Goal: Submit feedback/report problem

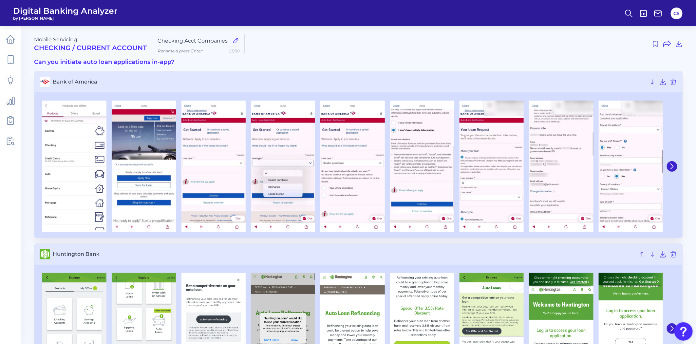
click at [682, 332] on img "Open Resource Center" at bounding box center [683, 331] width 18 height 18
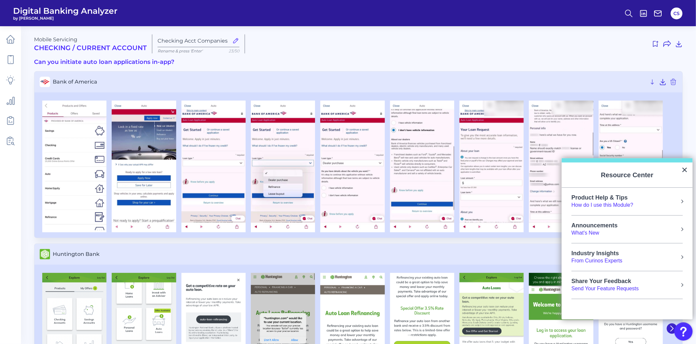
click at [614, 287] on div "Send Your Feature Requests" at bounding box center [604, 288] width 67 height 7
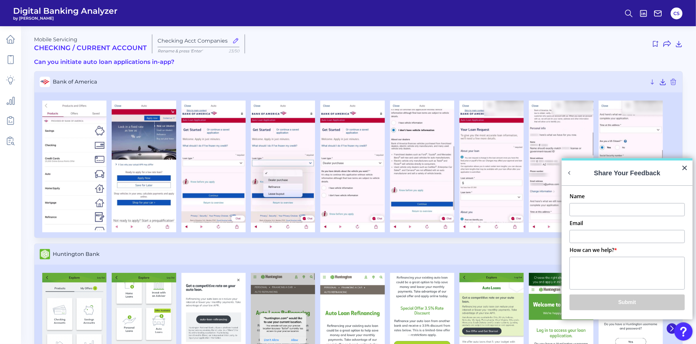
click at [606, 266] on textarea "How can we help? *" at bounding box center [626, 273] width 115 height 33
click at [604, 214] on input "Name" at bounding box center [626, 209] width 115 height 13
type input "H"
type input "[PERSON_NAME]"
click at [598, 235] on input "Email" at bounding box center [626, 236] width 115 height 13
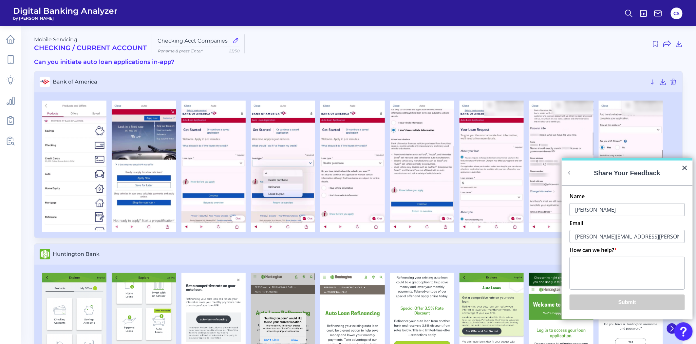
type input "[PERSON_NAME][EMAIL_ADDRESS][PERSON_NAME][PERSON_NAME][DOMAIN_NAME]"
click at [596, 271] on textarea "How can we help? *" at bounding box center [626, 273] width 115 height 33
type textarea "H"
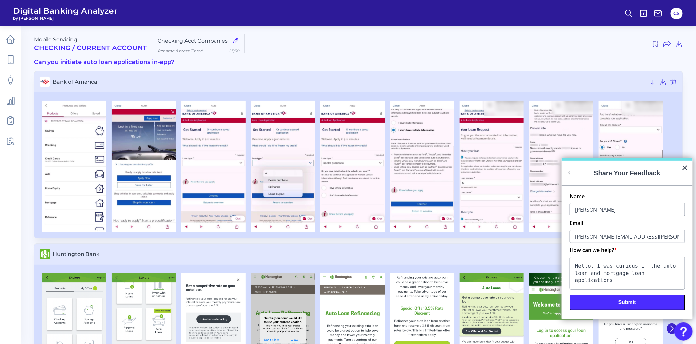
click at [676, 277] on textarea "Hello, I was curious if the auto loan and mortgage loan applications" at bounding box center [626, 273] width 115 height 33
click at [653, 266] on textarea "Hello, I was curious if the auto loan and mortgage loan applications are the fu…" at bounding box center [626, 273] width 115 height 33
click at [675, 284] on textarea "Hello, I was curious if the screens shown for the auto loan and mortgage loan a…" at bounding box center [626, 273] width 115 height 33
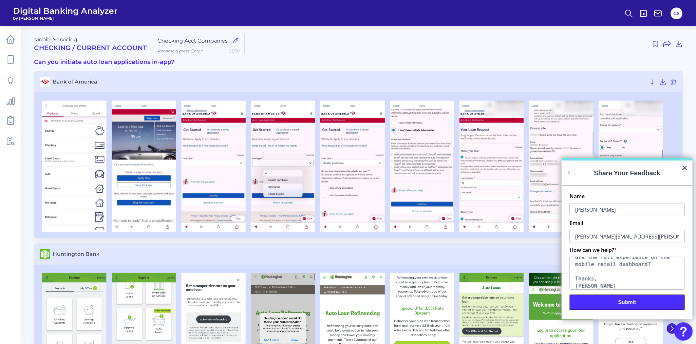
click at [632, 266] on textarea "Hello, I was curious if the screens shown for the auto loan and mortgage loan a…" at bounding box center [626, 273] width 115 height 33
type textarea "Hello, I was curious if the screens shown for the auto loan and mortgage loan a…"
click at [619, 303] on button "Submit" at bounding box center [626, 302] width 115 height 16
click at [686, 164] on button "×" at bounding box center [684, 167] width 6 height 10
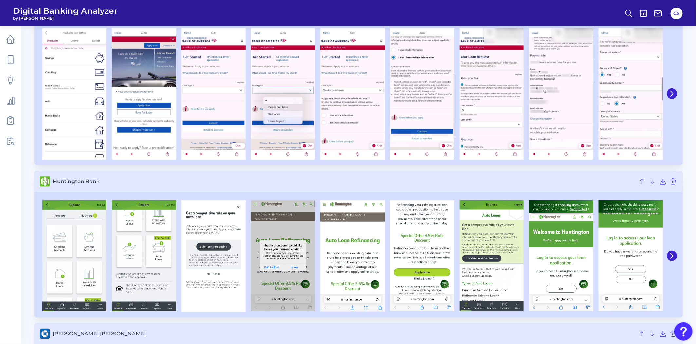
scroll to position [0, 0]
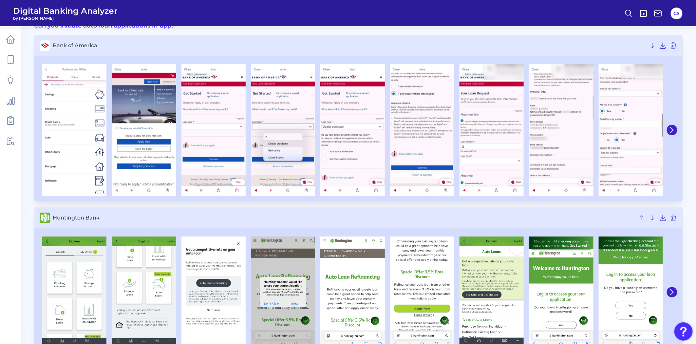
scroll to position [73, 0]
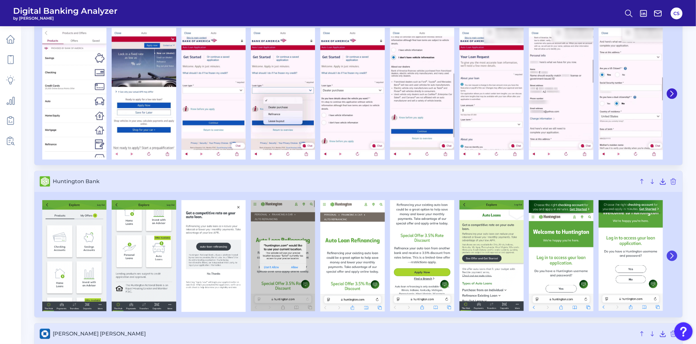
click at [674, 254] on icon at bounding box center [672, 256] width 6 height 6
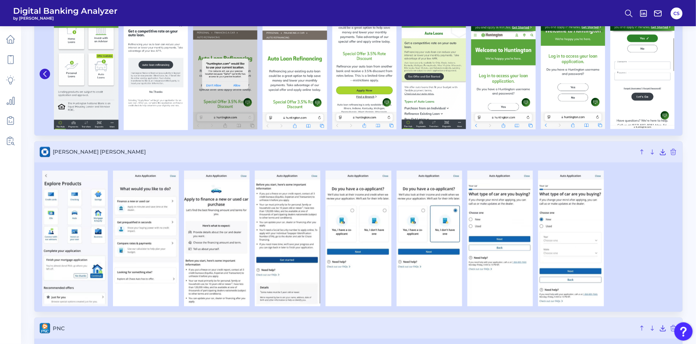
scroll to position [291, 0]
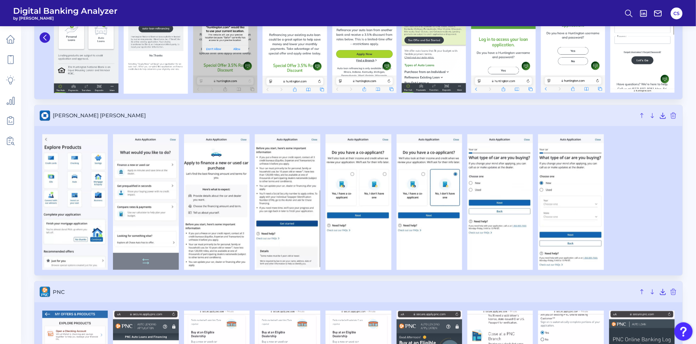
click at [145, 195] on img at bounding box center [145, 202] width 65 height 136
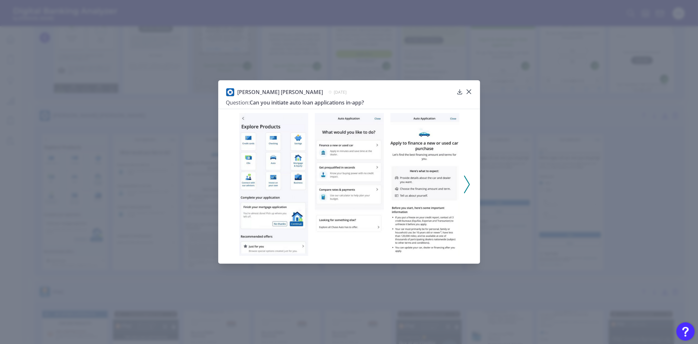
click at [334, 164] on img at bounding box center [349, 184] width 69 height 143
click at [472, 90] on icon at bounding box center [469, 91] width 7 height 7
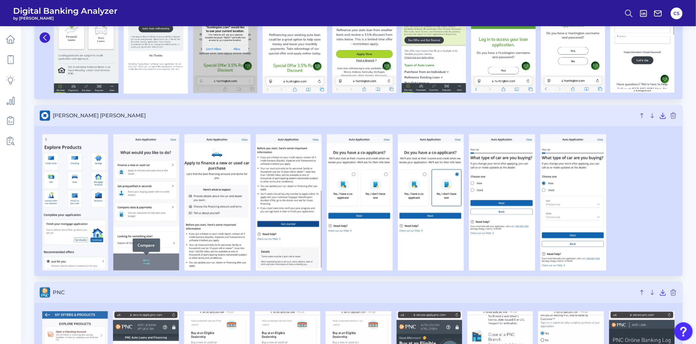
click at [143, 264] on icon at bounding box center [146, 262] width 8 height 8
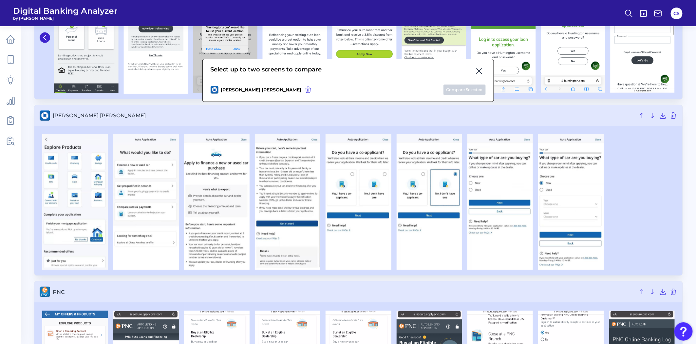
click at [475, 69] on icon at bounding box center [479, 71] width 8 height 8
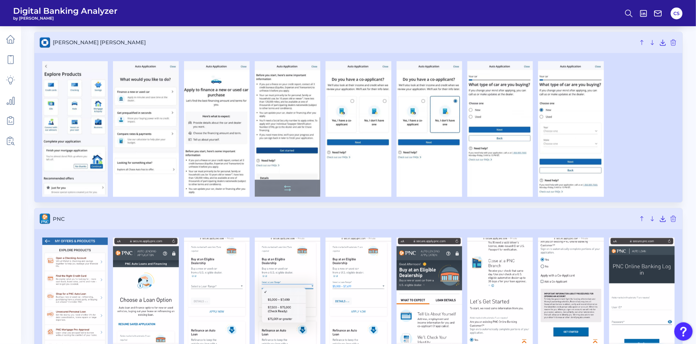
scroll to position [436, 0]
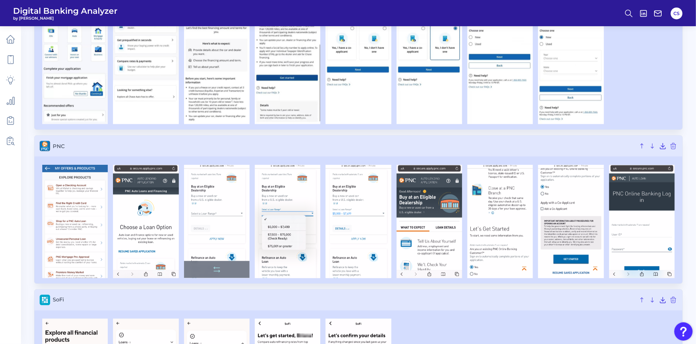
click at [205, 221] on img at bounding box center [216, 221] width 65 height 113
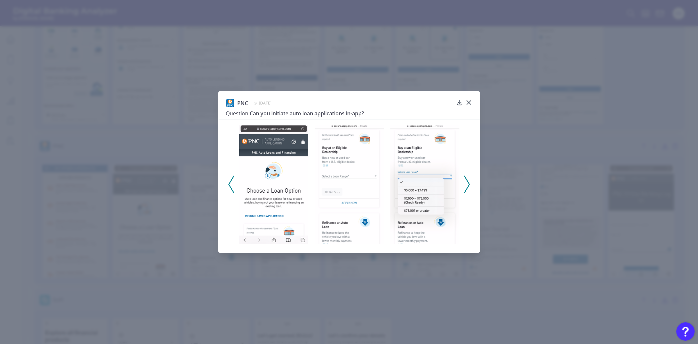
click at [334, 171] on img at bounding box center [349, 184] width 69 height 119
click at [519, 233] on div "PNC [DATE] Question: Can you initiate auto loan applications in-app?" at bounding box center [349, 172] width 698 height 344
click at [547, 246] on div "PNC [DATE] Question: Can you initiate auto loan applications in-app?" at bounding box center [349, 172] width 698 height 344
click at [566, 141] on div "PNC [DATE] Question: Can you initiate auto loan applications in-app?" at bounding box center [349, 172] width 698 height 344
click at [472, 100] on icon at bounding box center [469, 102] width 7 height 7
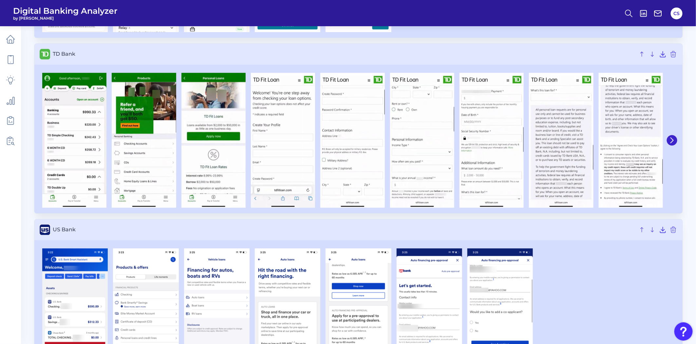
scroll to position [909, 0]
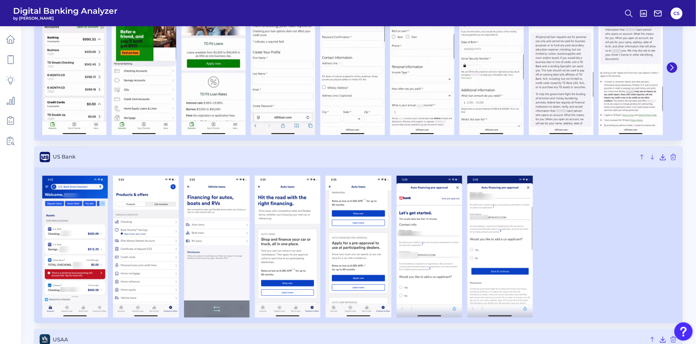
click at [204, 230] on img at bounding box center [216, 247] width 65 height 142
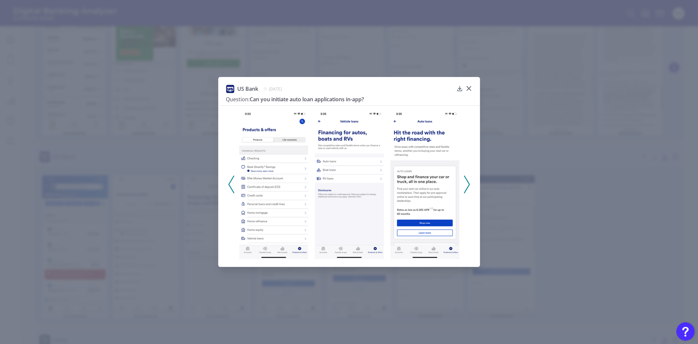
click at [181, 210] on div "US Bank [DATE] Question: Can you initiate auto loan applications in-app?" at bounding box center [349, 172] width 698 height 344
click at [130, 197] on div "US Bank [DATE] Question: Can you initiate auto loan applications in-app?" at bounding box center [349, 172] width 698 height 344
click at [469, 85] on button at bounding box center [469, 88] width 7 height 7
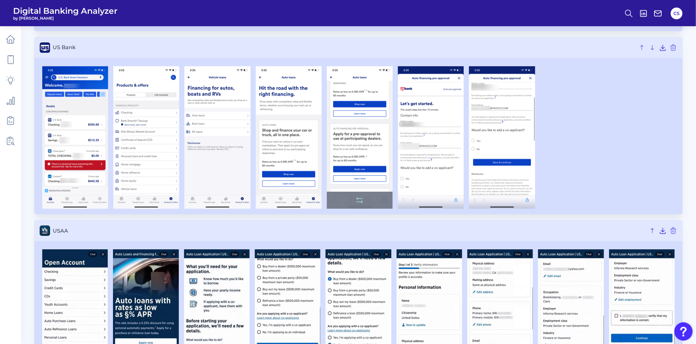
scroll to position [1078, 0]
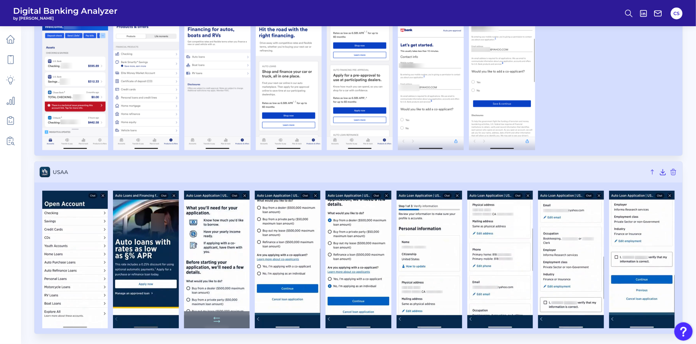
click at [226, 258] on img at bounding box center [216, 260] width 65 height 138
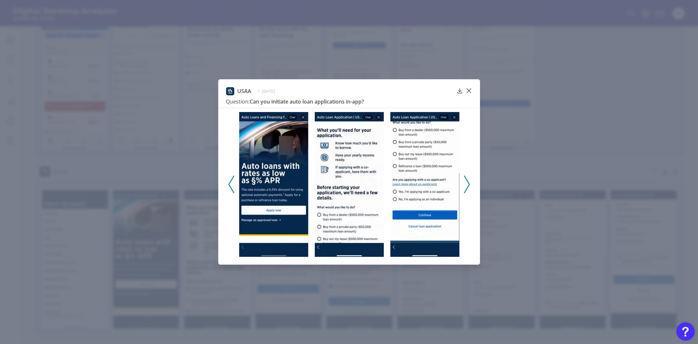
click at [581, 164] on div "USAA [DATE] Question: Can you initiate auto loan applications in-app?" at bounding box center [349, 172] width 698 height 344
click at [466, 182] on icon at bounding box center [467, 185] width 6 height 18
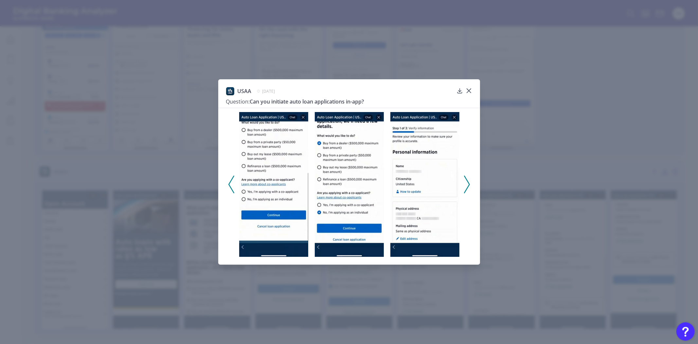
click at [556, 148] on div "USAA [DATE] Question: Can you initiate auto loan applications in-app?" at bounding box center [349, 172] width 698 height 344
click at [588, 124] on div "USAA [DATE] Question: Can you initiate auto loan applications in-app?" at bounding box center [349, 172] width 698 height 344
click at [468, 89] on icon at bounding box center [469, 90] width 7 height 7
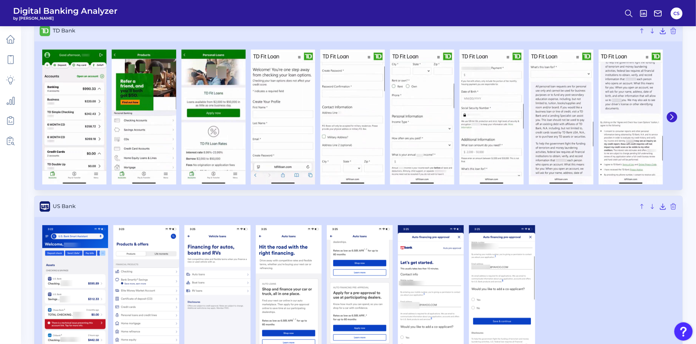
scroll to position [824, 0]
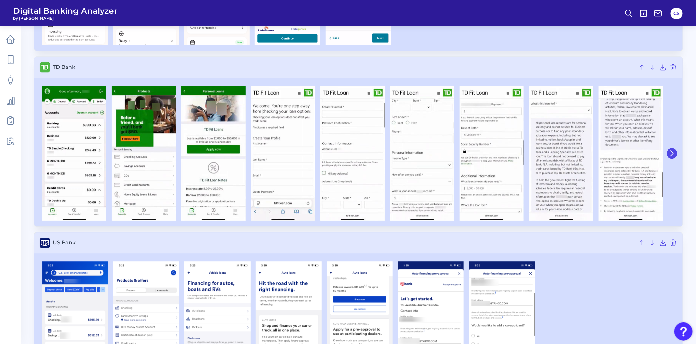
click at [676, 153] on button at bounding box center [672, 153] width 10 height 10
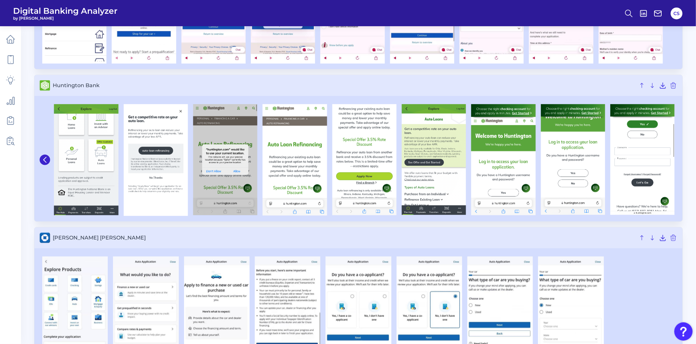
scroll to position [278, 0]
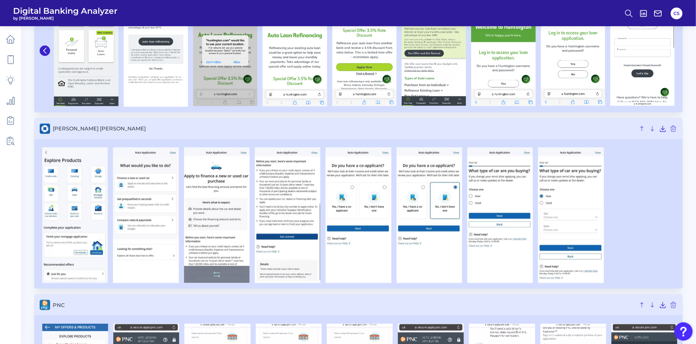
click at [207, 215] on img at bounding box center [216, 215] width 65 height 136
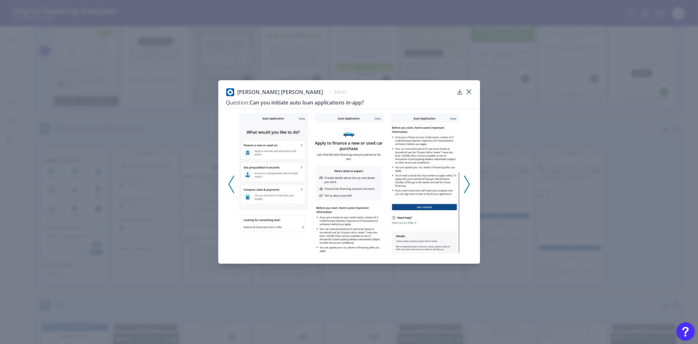
click at [345, 182] on img at bounding box center [349, 184] width 69 height 143
click at [202, 205] on div "[PERSON_NAME] [PERSON_NAME] [DATE] Question: Can you initiate auto loan applica…" at bounding box center [349, 172] width 698 height 344
click at [155, 221] on div "[PERSON_NAME] [PERSON_NAME] [DATE] Question: Can you initiate auto loan applica…" at bounding box center [349, 172] width 698 height 344
click at [470, 93] on div at bounding box center [469, 96] width 7 height 7
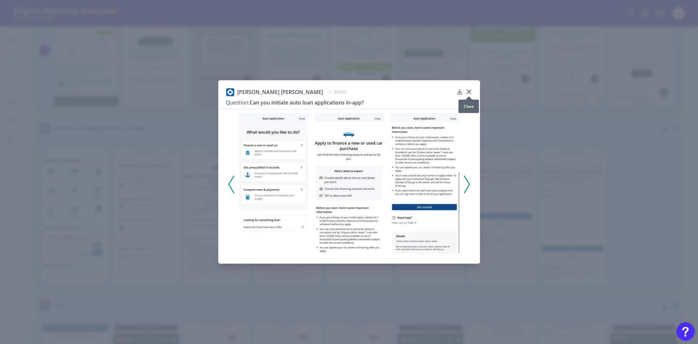
click at [470, 89] on icon at bounding box center [469, 91] width 7 height 7
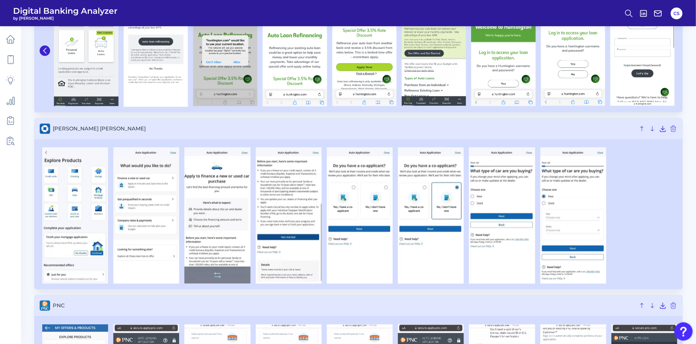
scroll to position [423, 0]
